Goal: Download file/media

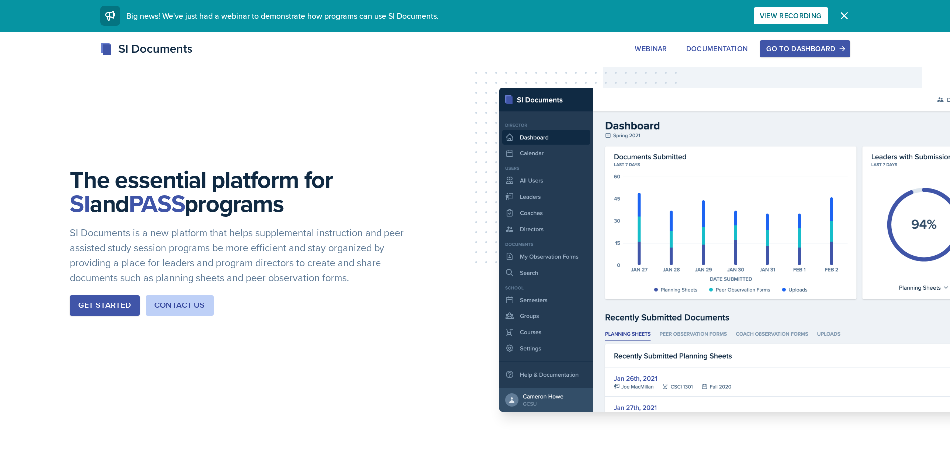
click at [845, 53] on button "Go to Dashboard" at bounding box center [805, 48] width 90 height 17
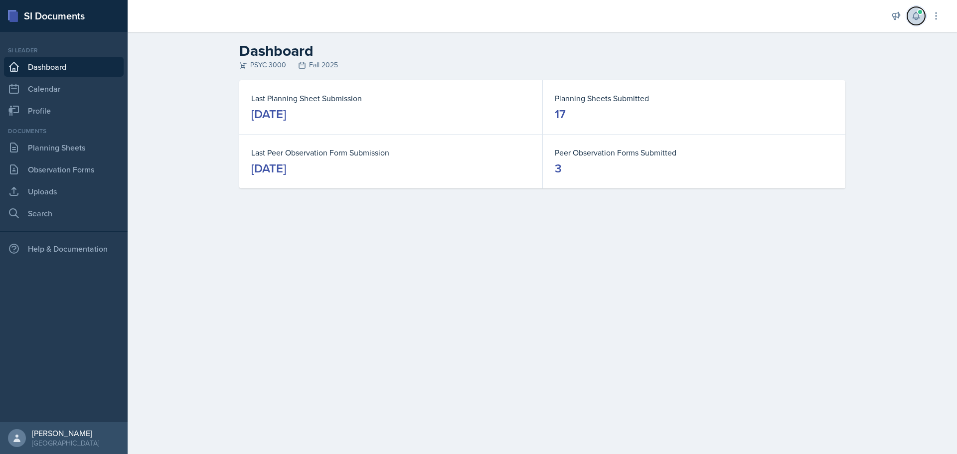
click at [920, 21] on button at bounding box center [916, 16] width 18 height 18
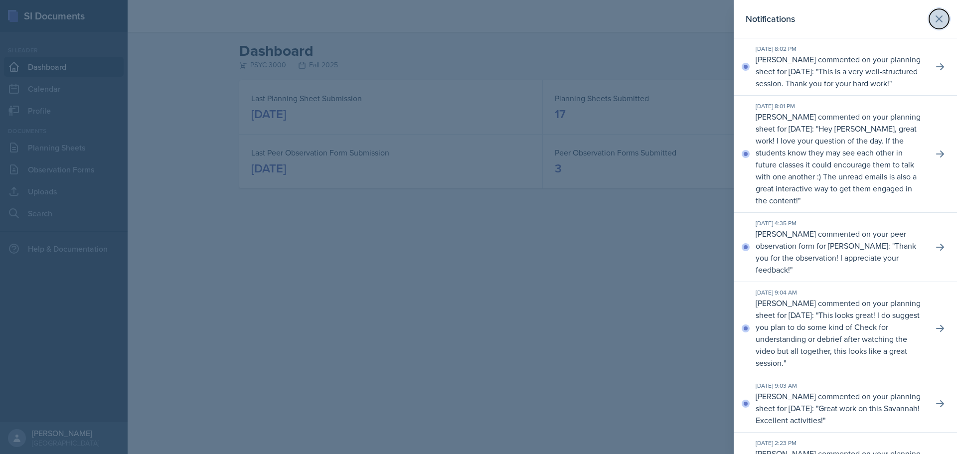
click at [938, 12] on button at bounding box center [939, 19] width 20 height 20
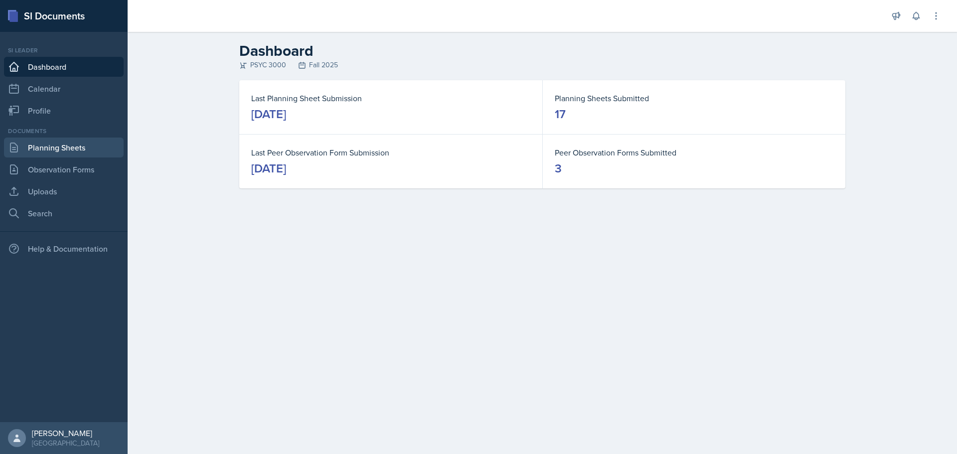
click at [27, 144] on link "Planning Sheets" at bounding box center [64, 148] width 120 height 20
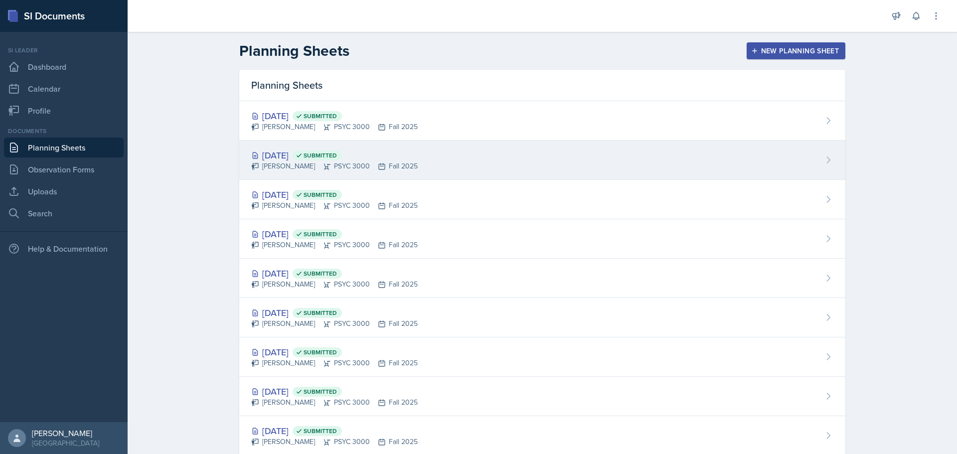
click at [258, 158] on div "[DATE] Submitted" at bounding box center [334, 155] width 167 height 13
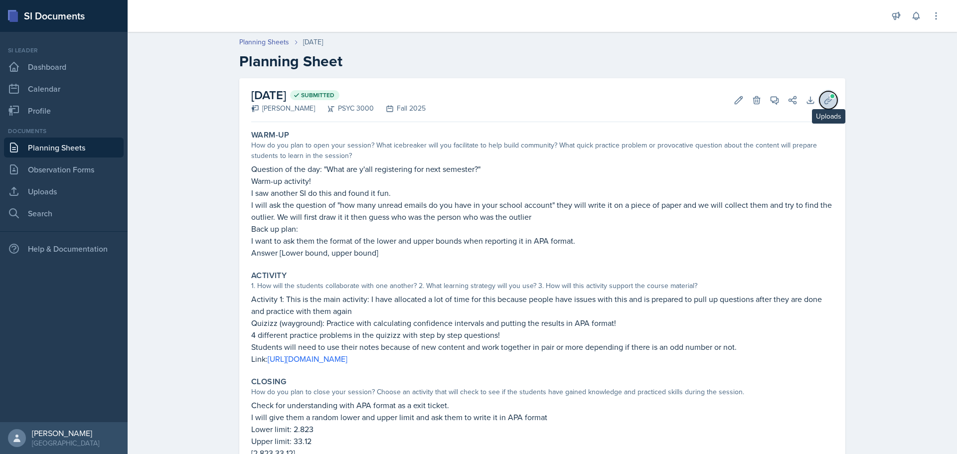
click at [830, 96] on span at bounding box center [833, 96] width 6 height 6
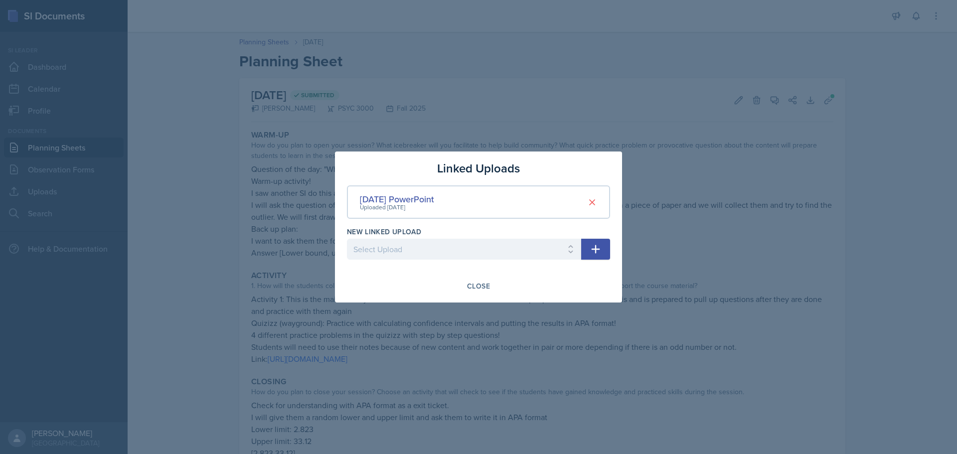
click at [459, 198] on div "[DATE] PowerPoint Uploaded [DATE]" at bounding box center [478, 201] width 263 height 33
click at [434, 200] on div "[DATE] PowerPoint" at bounding box center [397, 198] width 74 height 13
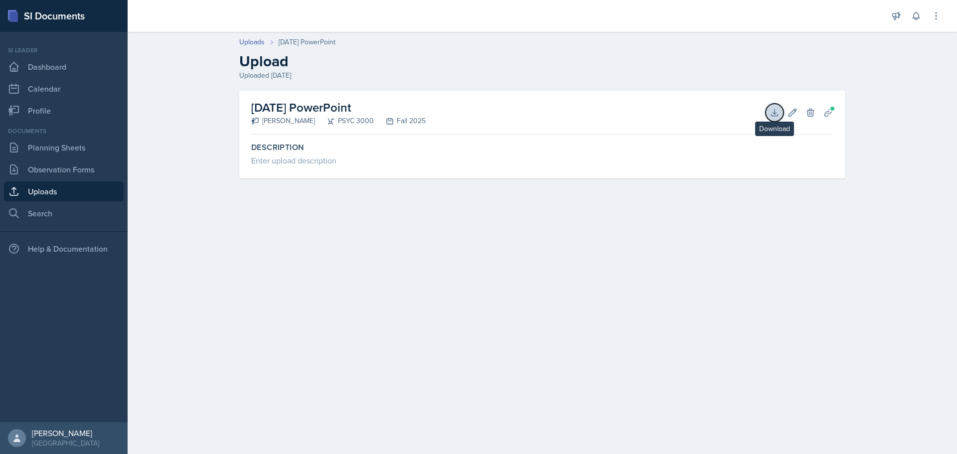
click at [772, 114] on icon at bounding box center [775, 113] width 10 height 10
click at [52, 147] on link "Planning Sheets" at bounding box center [64, 148] width 120 height 20
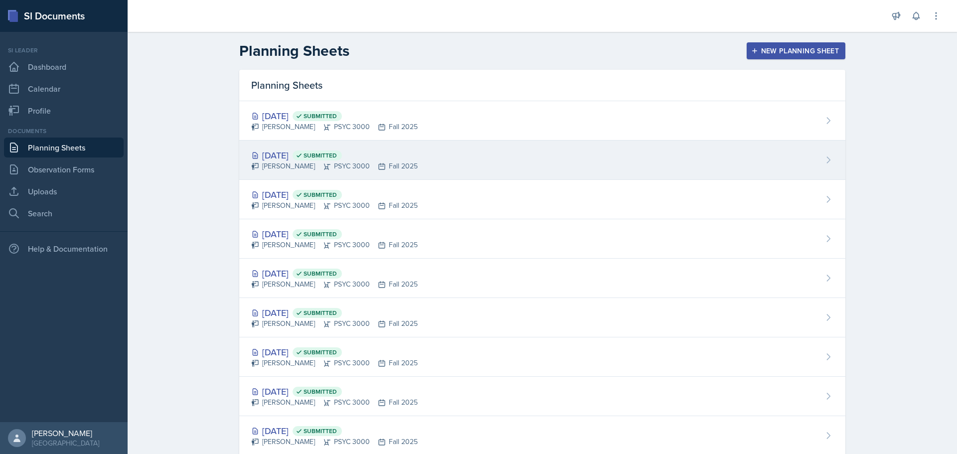
click at [321, 159] on div "[DATE] Submitted" at bounding box center [334, 155] width 167 height 13
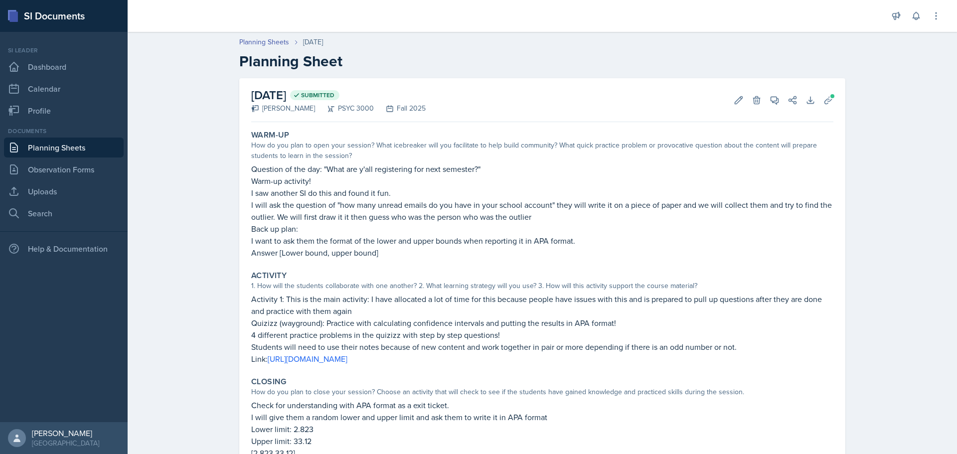
scroll to position [50, 0]
